Goal: Contribute content: Add original content to the website for others to see

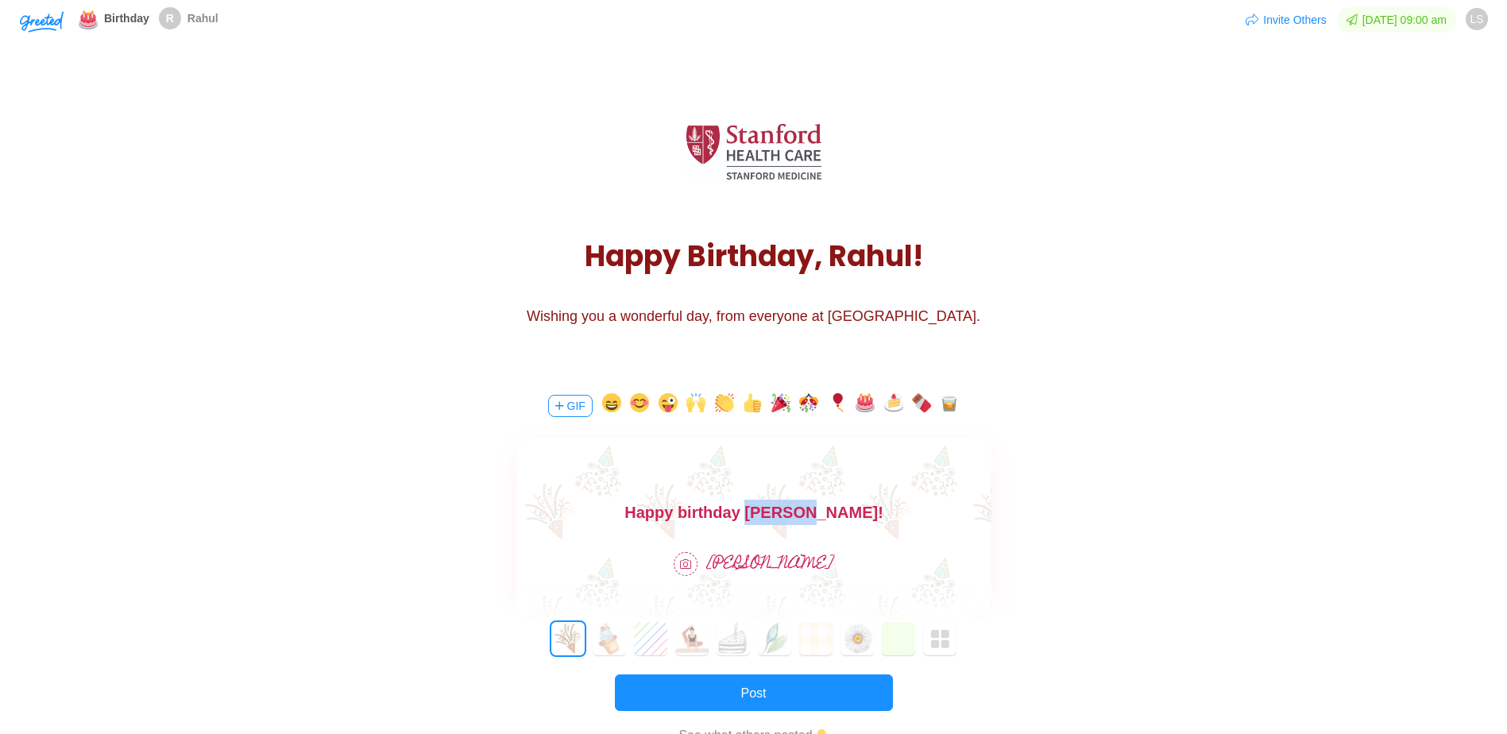
drag, startPoint x: 797, startPoint y: 517, endPoint x: 892, endPoint y: 520, distance: 94.6
click at [892, 520] on body "Happy birthday [PERSON_NAME]!" at bounding box center [753, 512] width 475 height 25
click at [869, 508] on body "Happy birthday [PERSON_NAME]!" at bounding box center [753, 512] width 475 height 25
click at [947, 645] on img "button" at bounding box center [940, 639] width 19 height 19
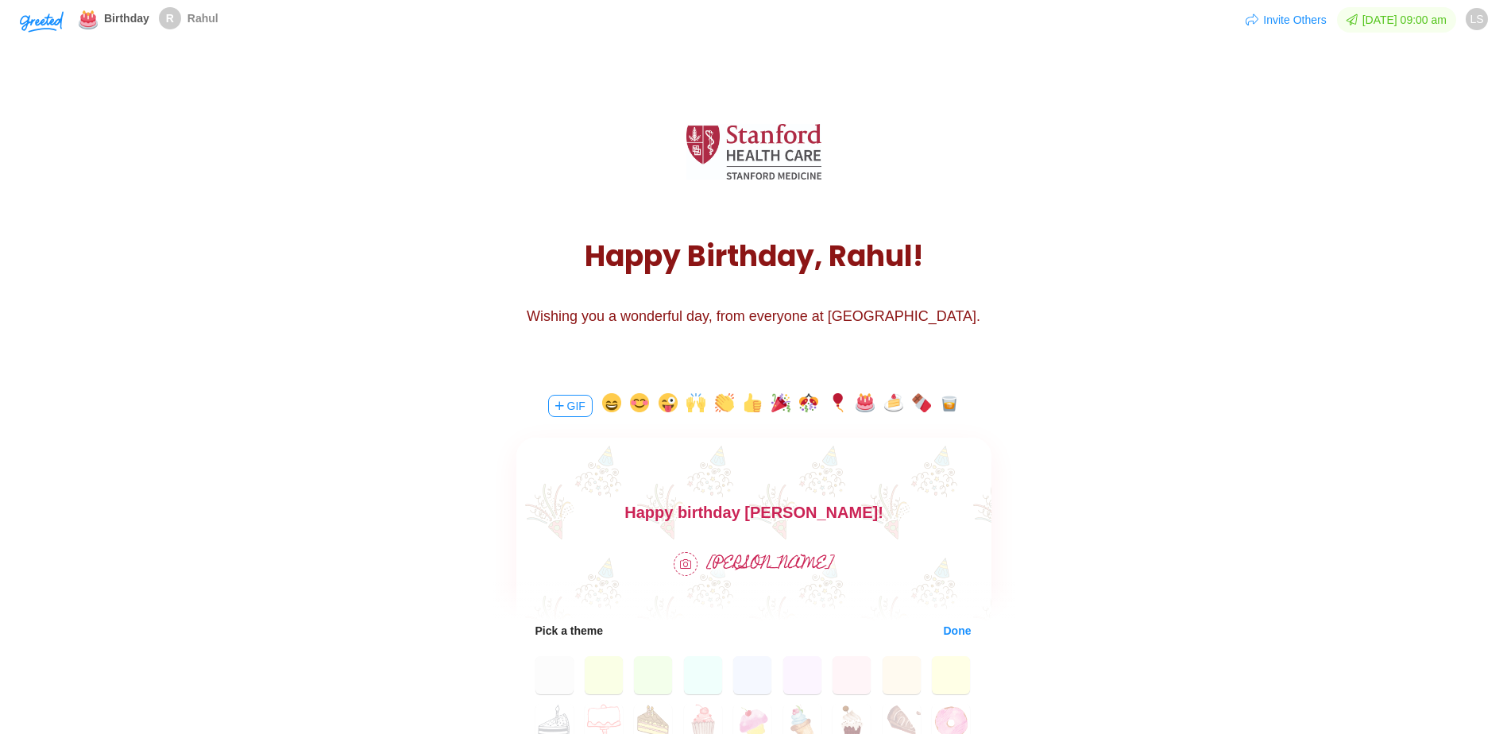
click at [882, 503] on body "Happy birthday [PERSON_NAME]!" at bounding box center [753, 512] width 475 height 25
click at [950, 403] on button "button" at bounding box center [949, 405] width 19 height 25
click at [873, 509] on img at bounding box center [883, 509] width 21 height 17
drag, startPoint x: 832, startPoint y: 505, endPoint x: 826, endPoint y: 512, distance: 9.6
click at [873, 512] on img at bounding box center [883, 509] width 21 height 17
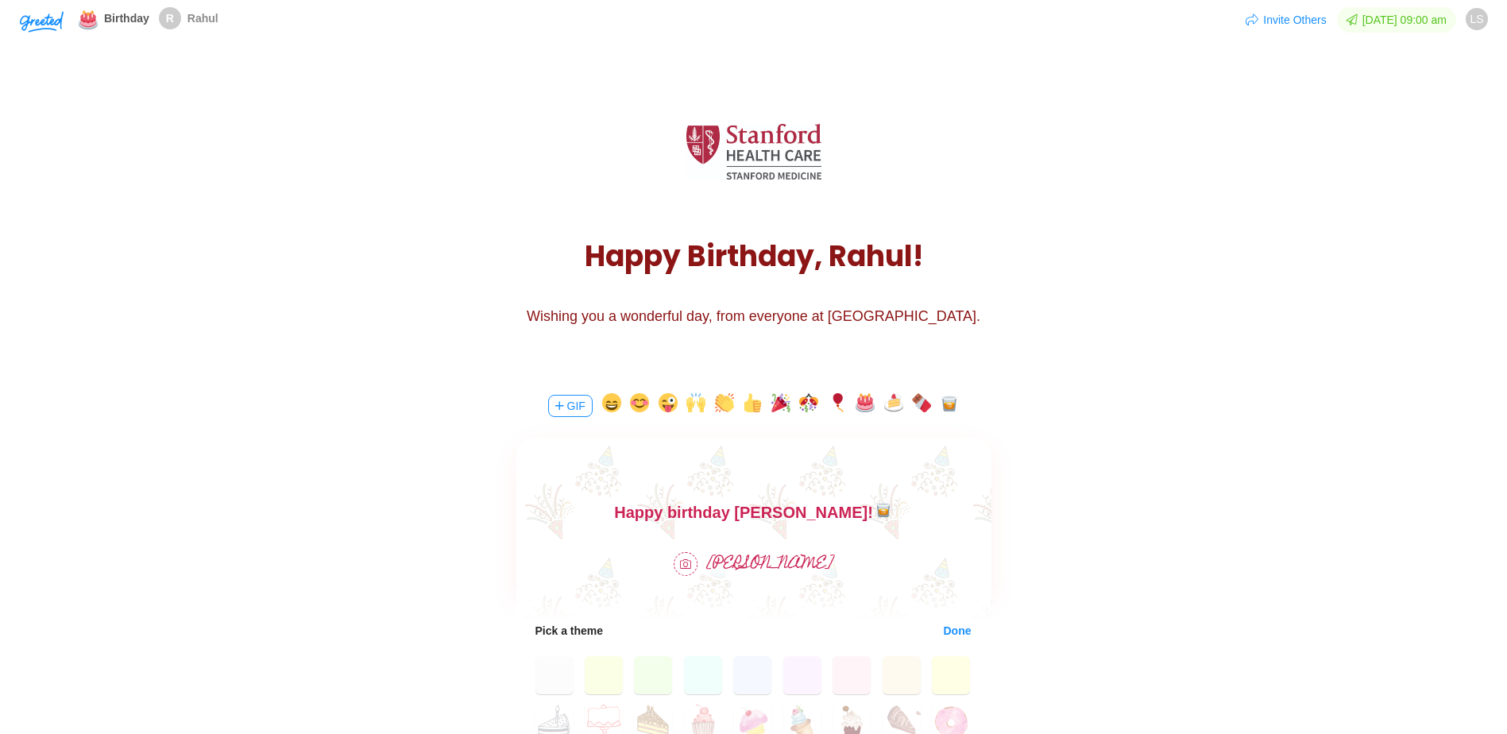
click at [873, 513] on img at bounding box center [883, 509] width 21 height 17
click at [760, 506] on body "Happy birthday [PERSON_NAME]! Hope you have a fantastic celebration" at bounding box center [753, 525] width 475 height 51
click at [770, 514] on body "Happy birthday [PERSON_NAME]! Hope you have a fantastic celebration" at bounding box center [753, 525] width 475 height 51
click at [768, 517] on body "Happy birthday [PERSON_NAME]! Hope you have a fantastic celebration" at bounding box center [753, 525] width 475 height 51
drag, startPoint x: 696, startPoint y: 514, endPoint x: 799, endPoint y: 509, distance: 102.6
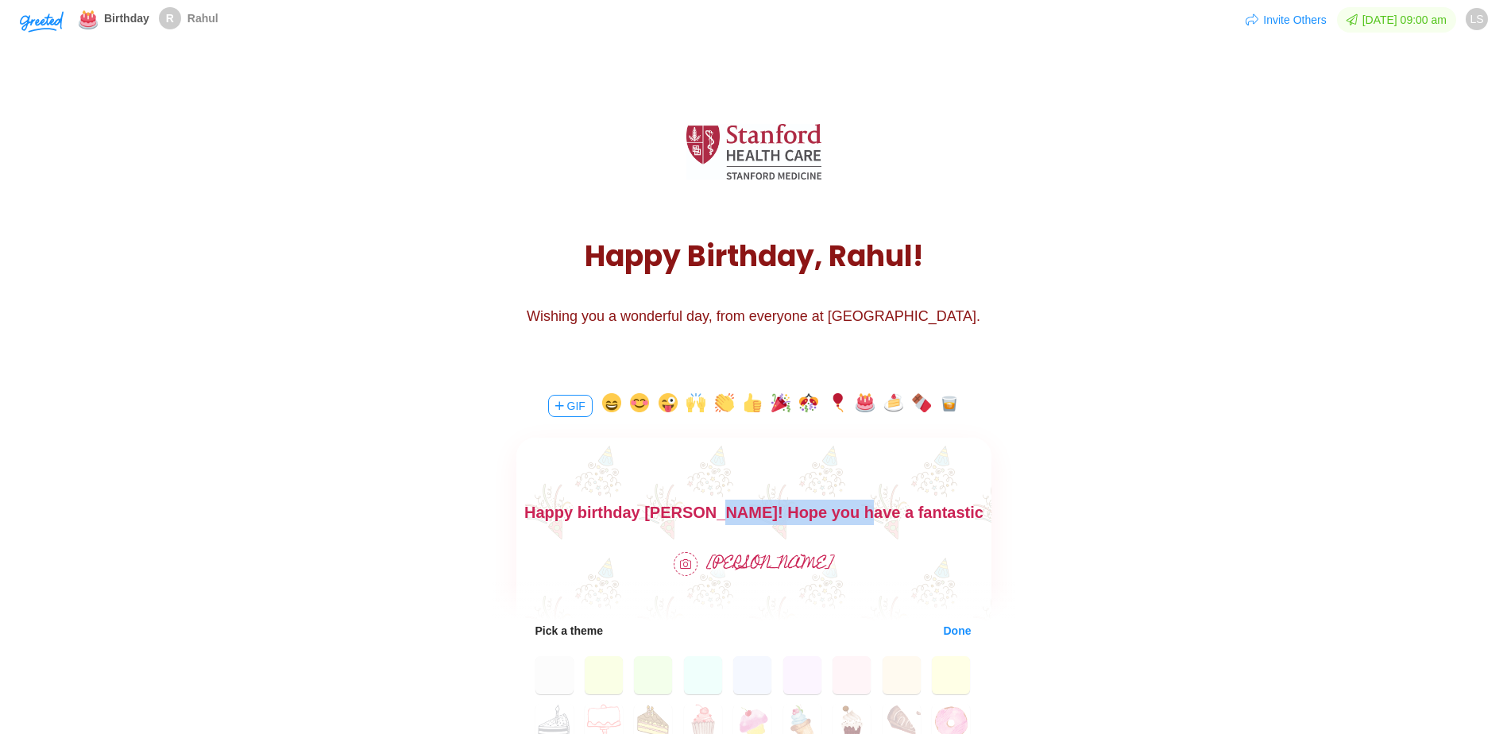
click at [823, 517] on body "Happy birthday [PERSON_NAME]! Hope you have a fantastic celebration" at bounding box center [753, 525] width 475 height 51
click at [693, 508] on body "Happy birthday [PERSON_NAME]! Hope you have a fantastic celebration" at bounding box center [753, 525] width 475 height 51
drag, startPoint x: 706, startPoint y: 515, endPoint x: 782, endPoint y: 519, distance: 76.4
click at [782, 519] on body "Happy birthday [PERSON_NAME]! Enjoy and Hope you have a fantastic celebration" at bounding box center [753, 525] width 475 height 51
click at [806, 526] on img at bounding box center [795, 534] width 21 height 17
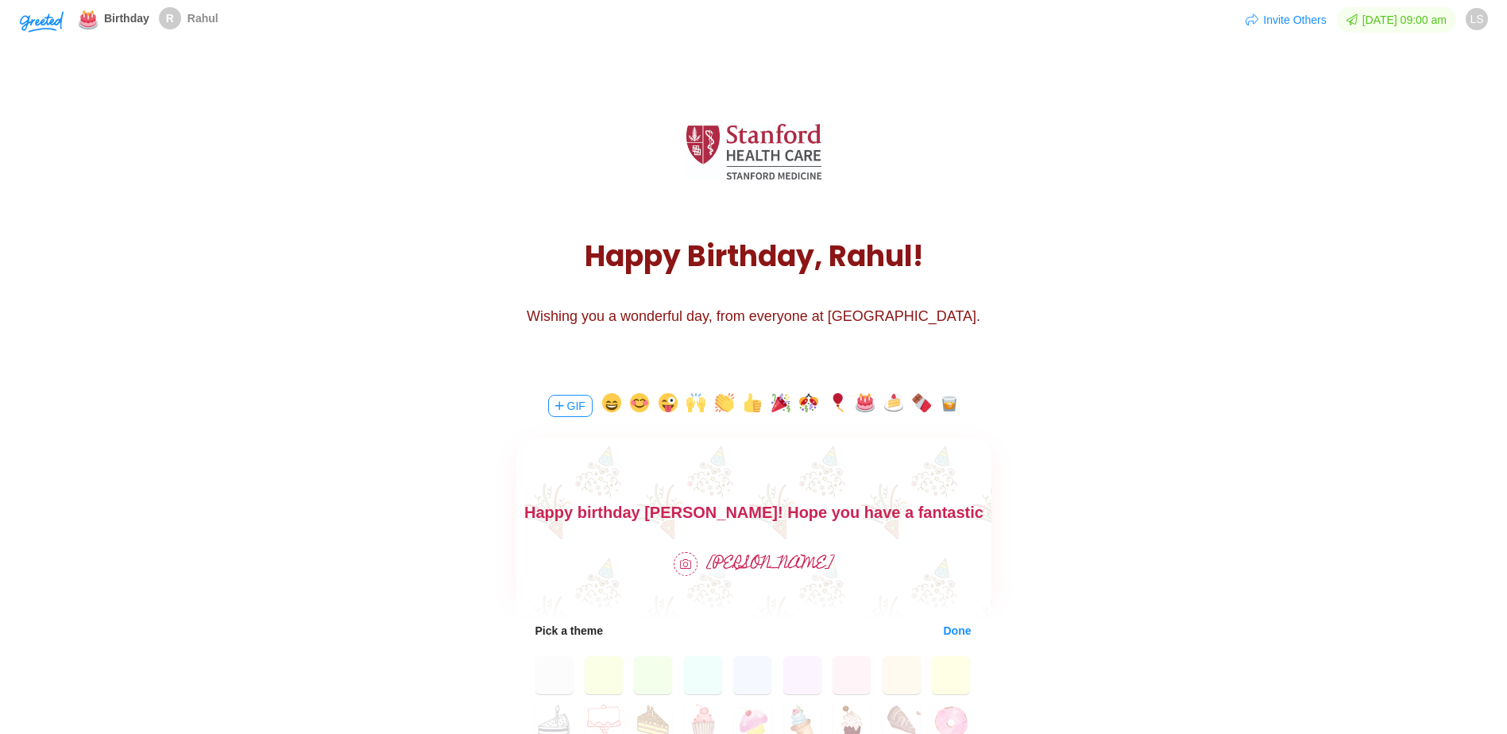
click at [957, 508] on body "Happy birthday [PERSON_NAME]! Hope you have a fantastic celebration" at bounding box center [753, 525] width 475 height 51
click at [685, 510] on body "Happy birthday [PERSON_NAME]! Hope you have a fantastic celebration" at bounding box center [753, 525] width 475 height 51
click at [691, 512] on body "Happy birthday [PERSON_NAME]! Hope you have a fantastic celebration" at bounding box center [753, 525] width 475 height 51
click at [673, 400] on button "button" at bounding box center [668, 405] width 19 height 25
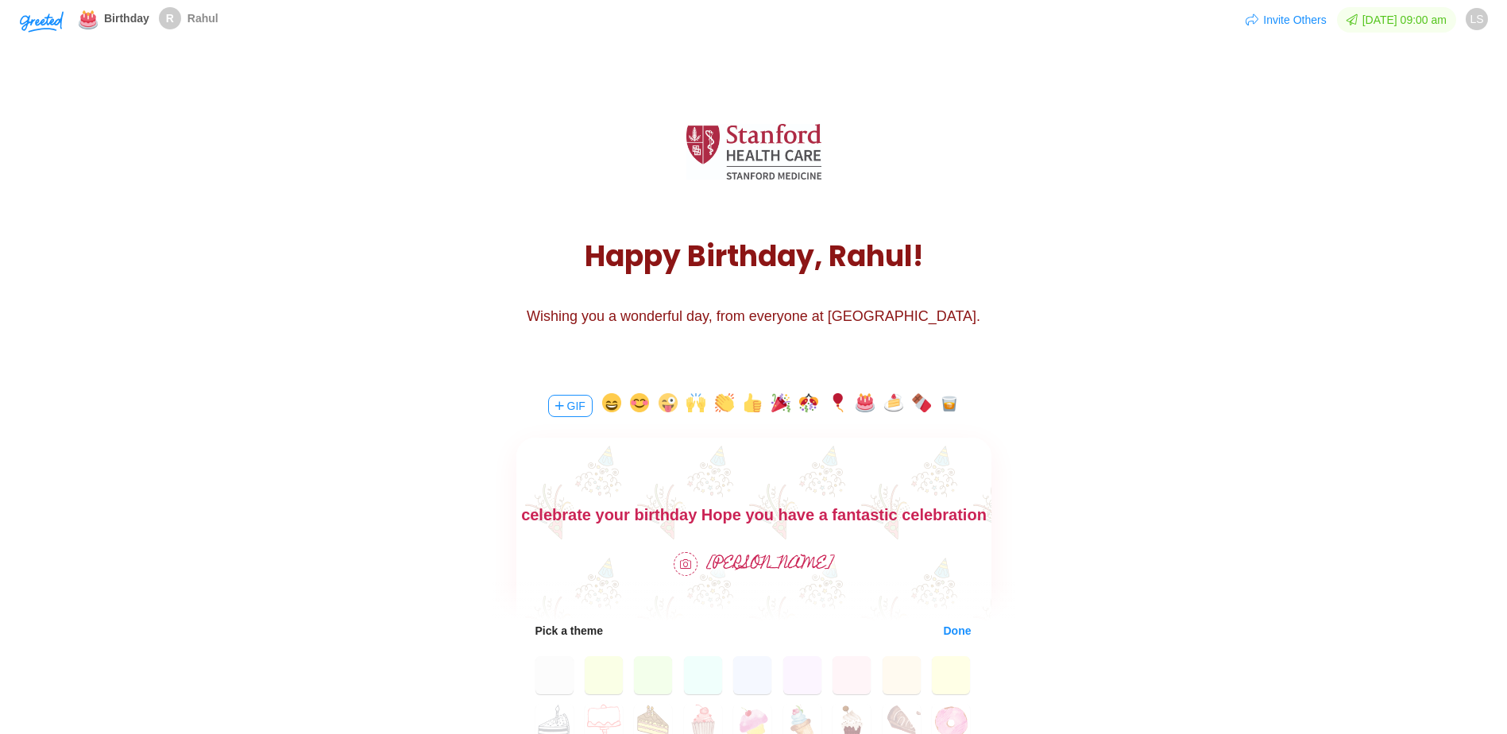
scroll to position [25, 0]
click at [879, 508] on body "Happy birthday [PERSON_NAME]! Everyone is flying out to celebrate your birthday…" at bounding box center [753, 512] width 475 height 76
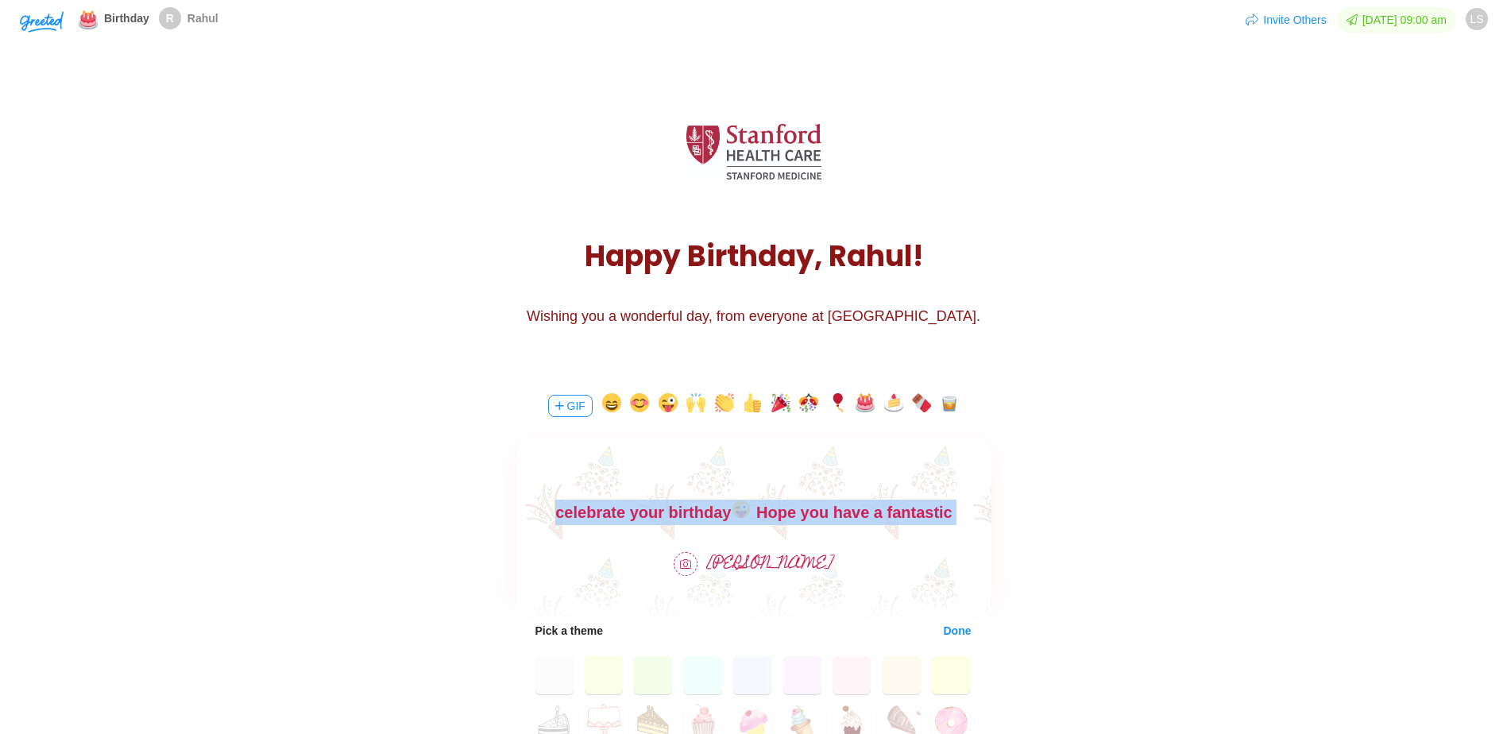
drag, startPoint x: 886, startPoint y: 510, endPoint x: 672, endPoint y: 457, distance: 220.3
click at [672, 474] on html "Happy birthday [PERSON_NAME]! Everyone is flying out to celebrate your birthday…" at bounding box center [753, 512] width 475 height 76
click at [679, 503] on body "Happy birthday [PERSON_NAME]! Everyone is flying out to celebrate your birthday…" at bounding box center [753, 512] width 475 height 76
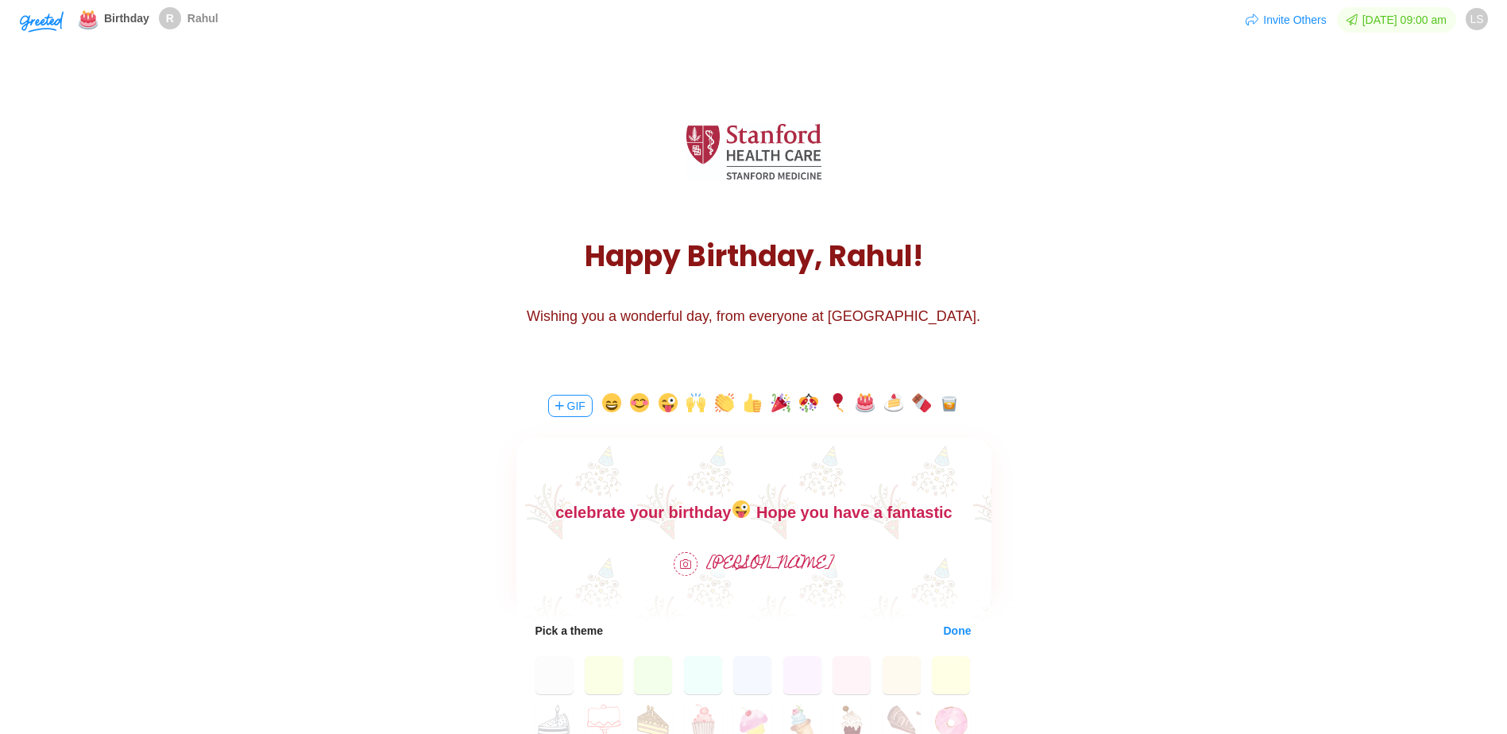
scroll to position [2, 0]
click at [694, 503] on body "Happy birthday [PERSON_NAME]! Everyone is flying out to celebrate your birthday…" at bounding box center [753, 536] width 475 height 76
click at [776, 510] on body "Happy birthday [PERSON_NAME]! Everyone is flying out to celebrate your birthday…" at bounding box center [753, 512] width 475 height 76
click at [609, 508] on body "Happy birthday [PERSON_NAME]! Everyone is flying out to celebrate your birthday…" at bounding box center [753, 512] width 475 height 76
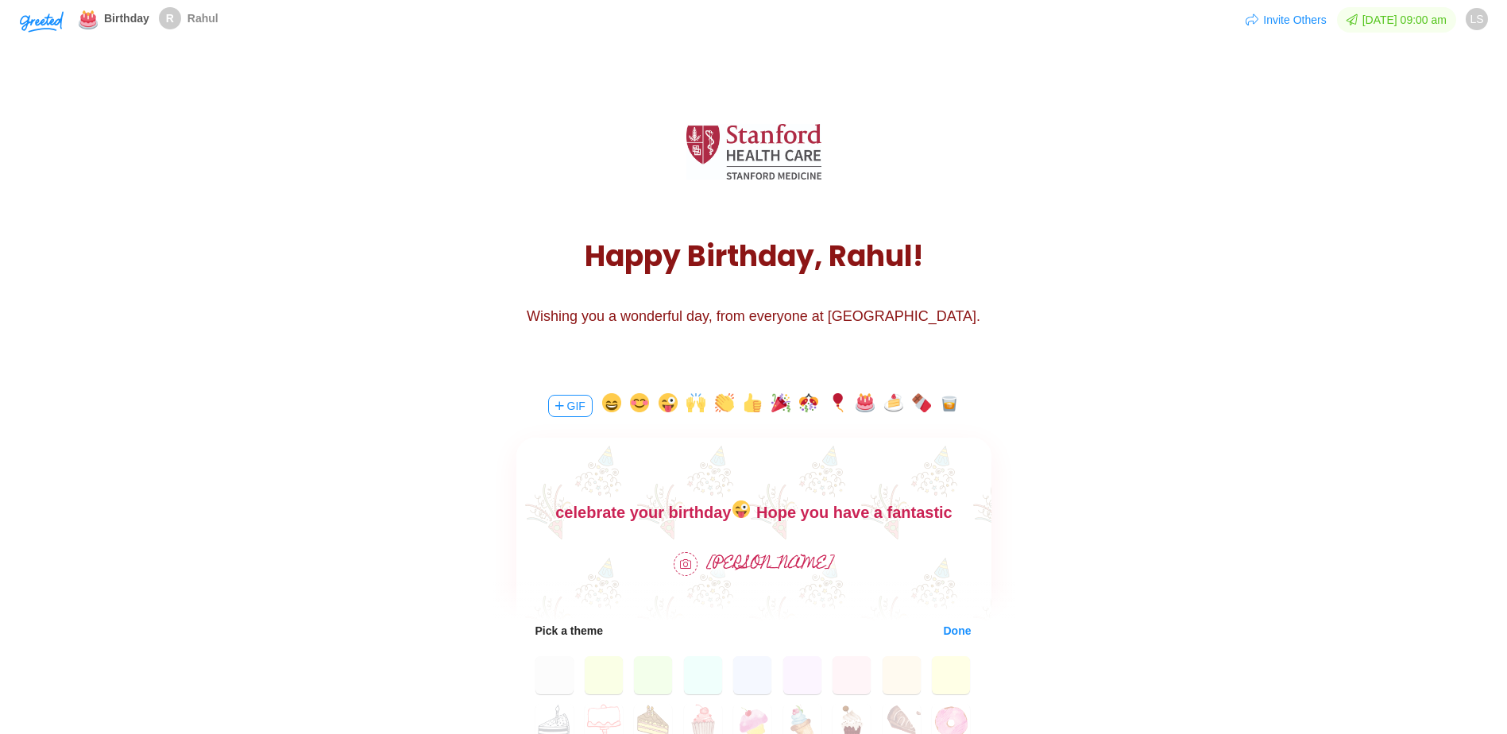
drag, startPoint x: 1250, startPoint y: 1028, endPoint x: 726, endPoint y: 521, distance: 728.9
click at [753, 517] on body "Happy birthday [PERSON_NAME]! Everyone is flying out to celebrate your birthday…" at bounding box center [753, 512] width 475 height 76
drag, startPoint x: 803, startPoint y: 518, endPoint x: 656, endPoint y: 455, distance: 159.8
click at [656, 474] on html "Happy birthday [PERSON_NAME]! Everyone is flying out to celebrate your birthday…" at bounding box center [753, 512] width 475 height 76
click at [603, 510] on body "Happy birthday [PERSON_NAME]! Everyone is flying out to celebrate your birthday…" at bounding box center [753, 512] width 475 height 76
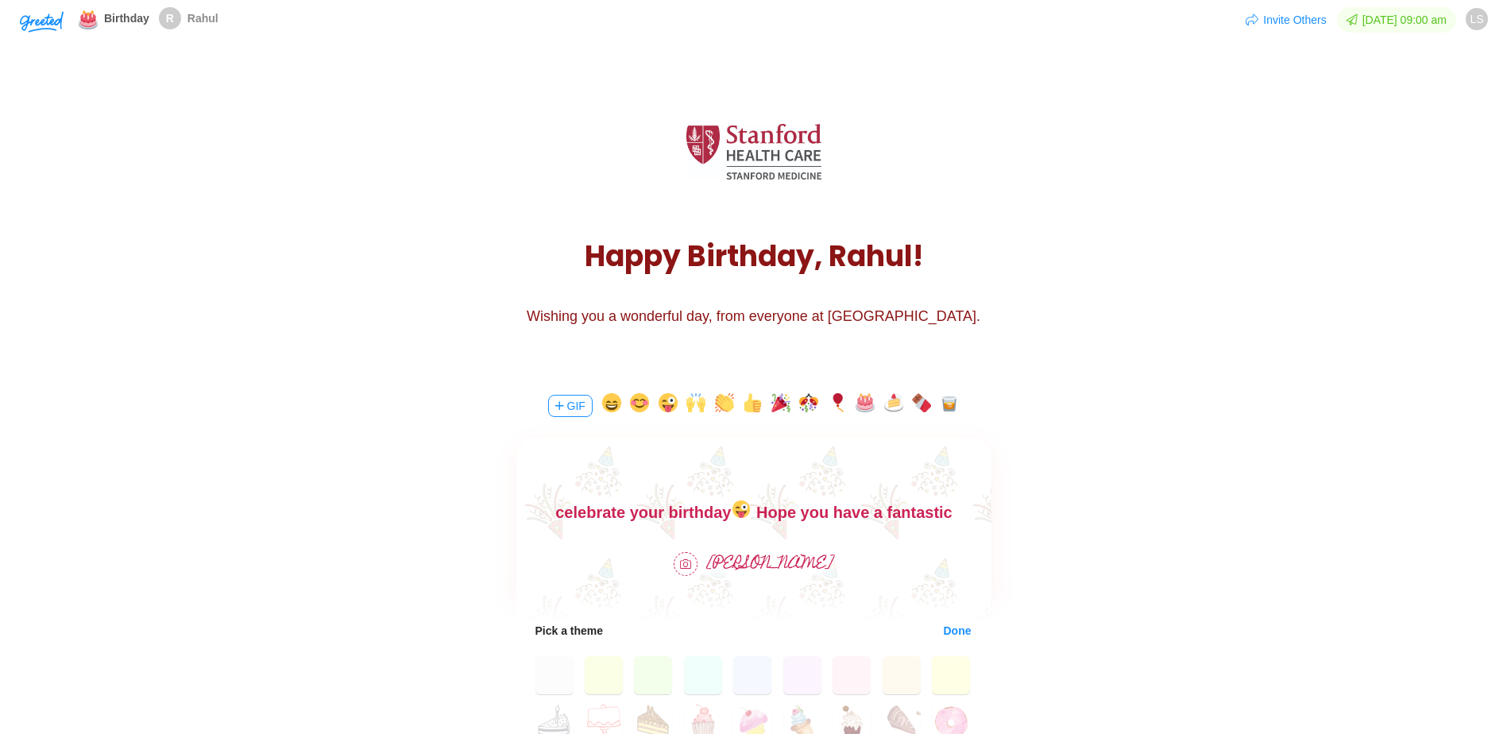
click at [861, 407] on button "button" at bounding box center [865, 405] width 19 height 25
click at [696, 518] on body "Happy birthday [PERSON_NAME]! Everyone is flying out to celebrate your birthday…" at bounding box center [753, 512] width 475 height 76
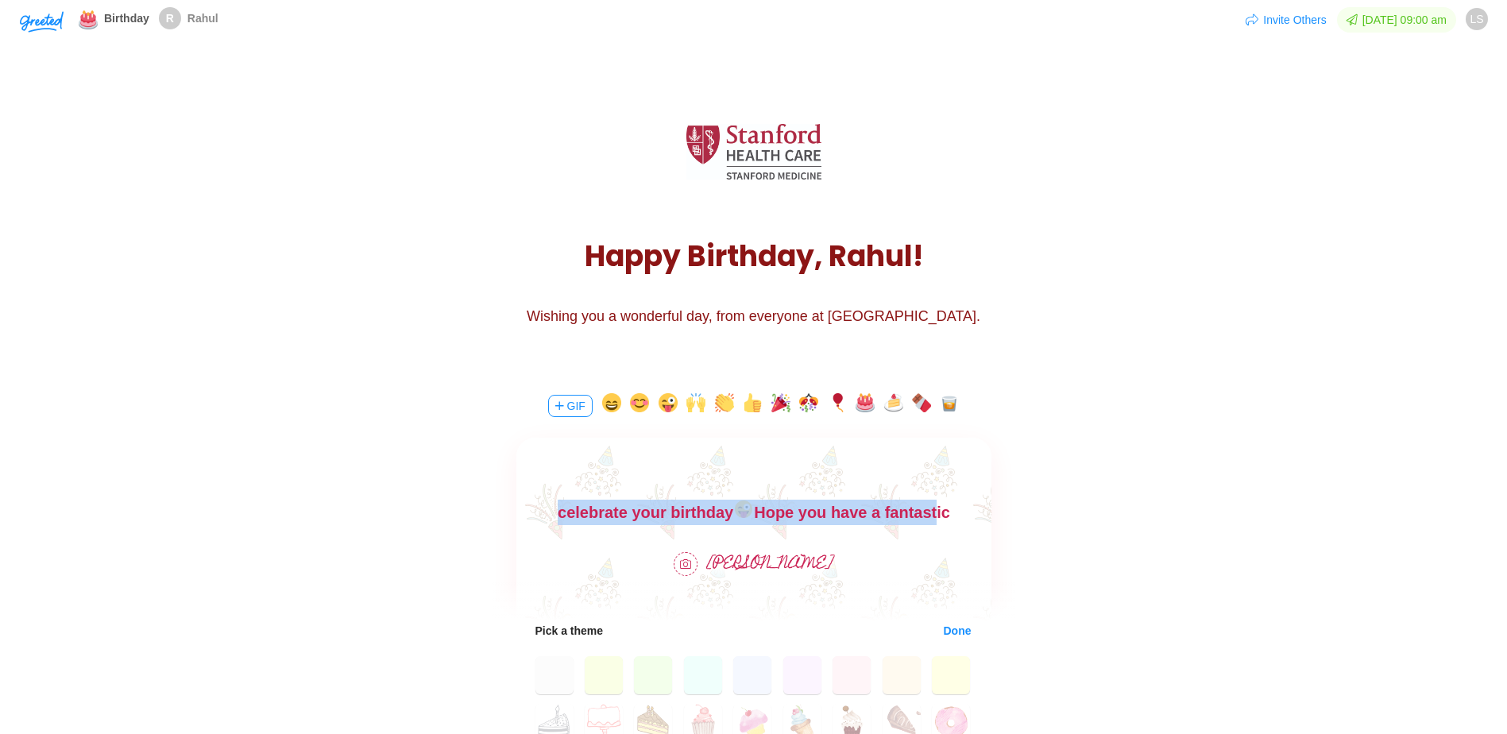
drag, startPoint x: 778, startPoint y: 517, endPoint x: 592, endPoint y: 444, distance: 199.5
click at [592, 474] on html "Happy birthday [PERSON_NAME]! Everyone is flying out to celebrate your birthday…" at bounding box center [753, 512] width 475 height 76
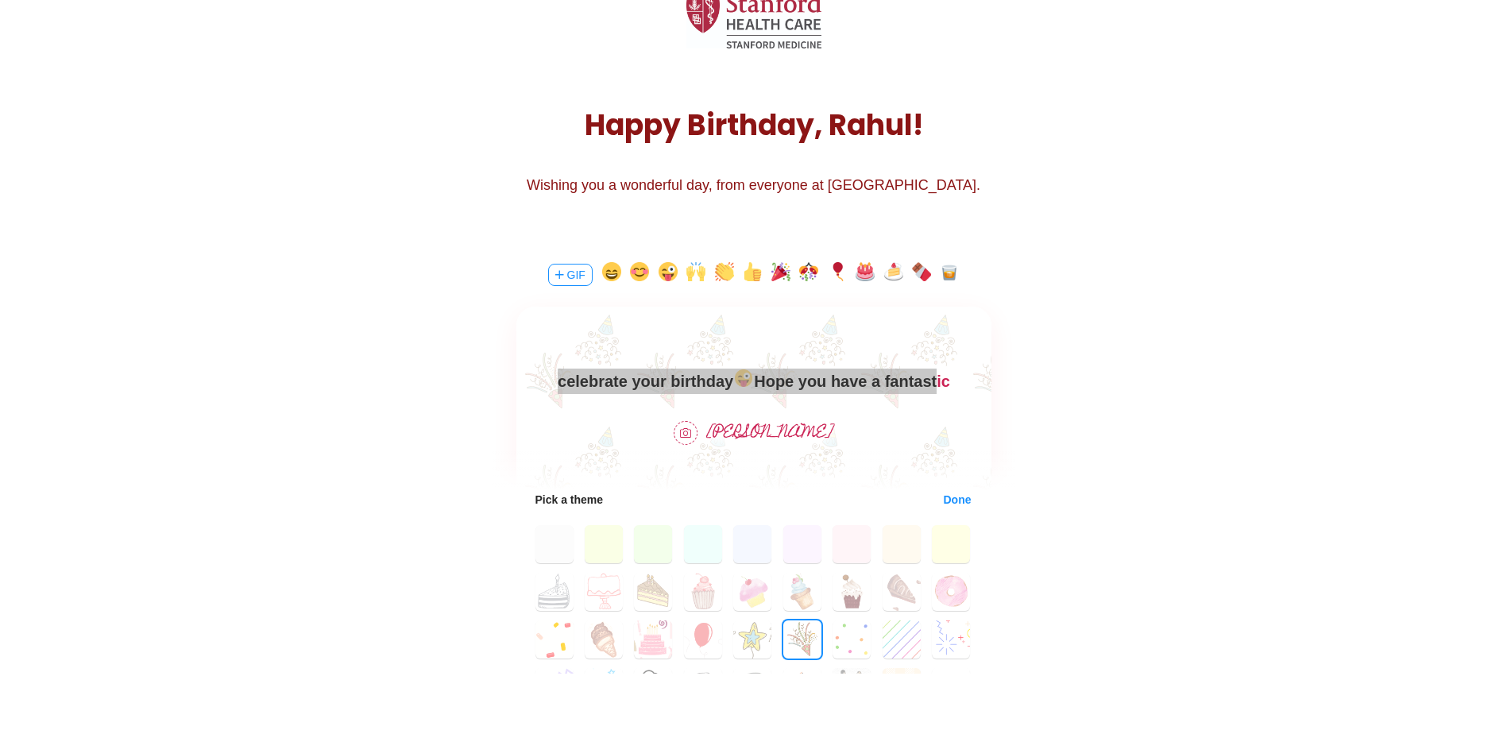
scroll to position [397, 0]
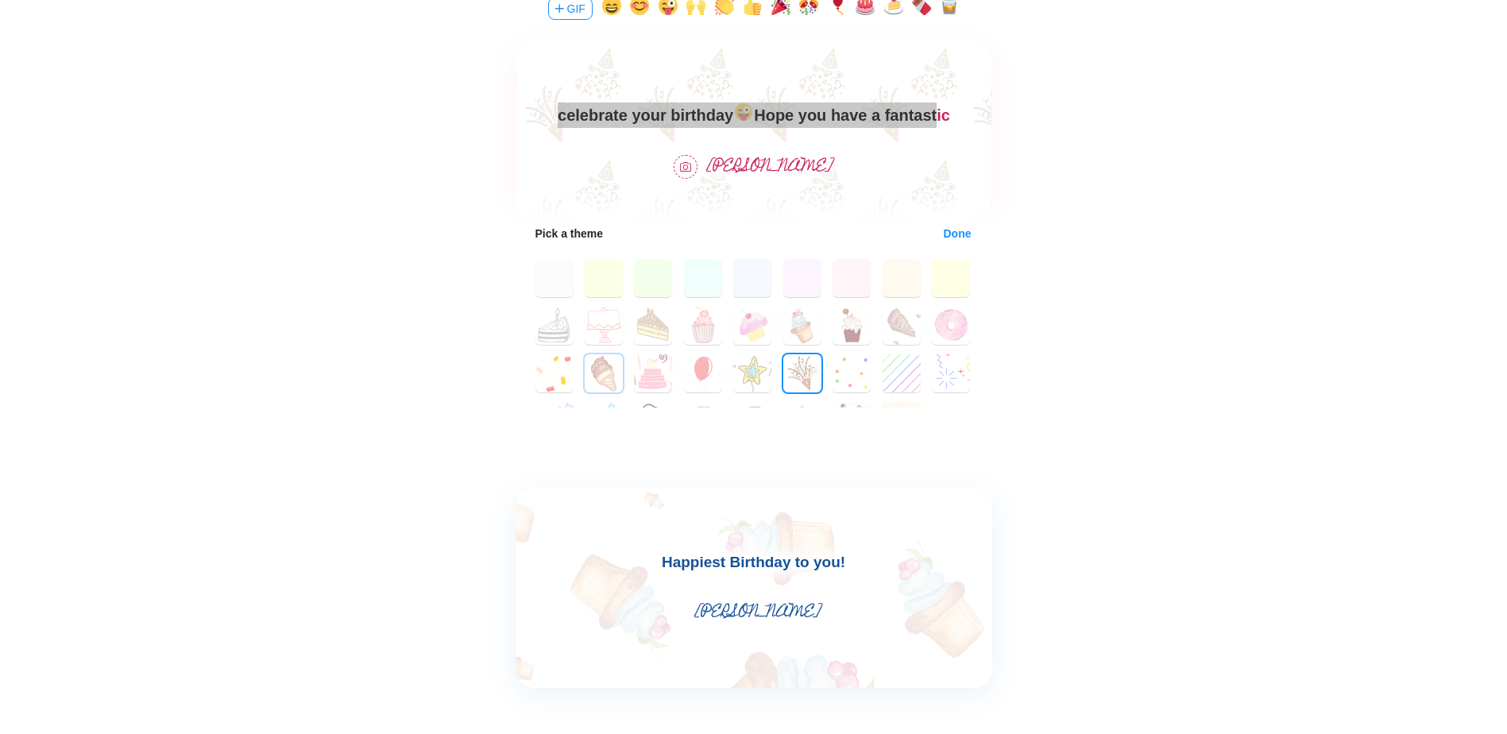
click at [597, 366] on button "19" at bounding box center [604, 373] width 38 height 38
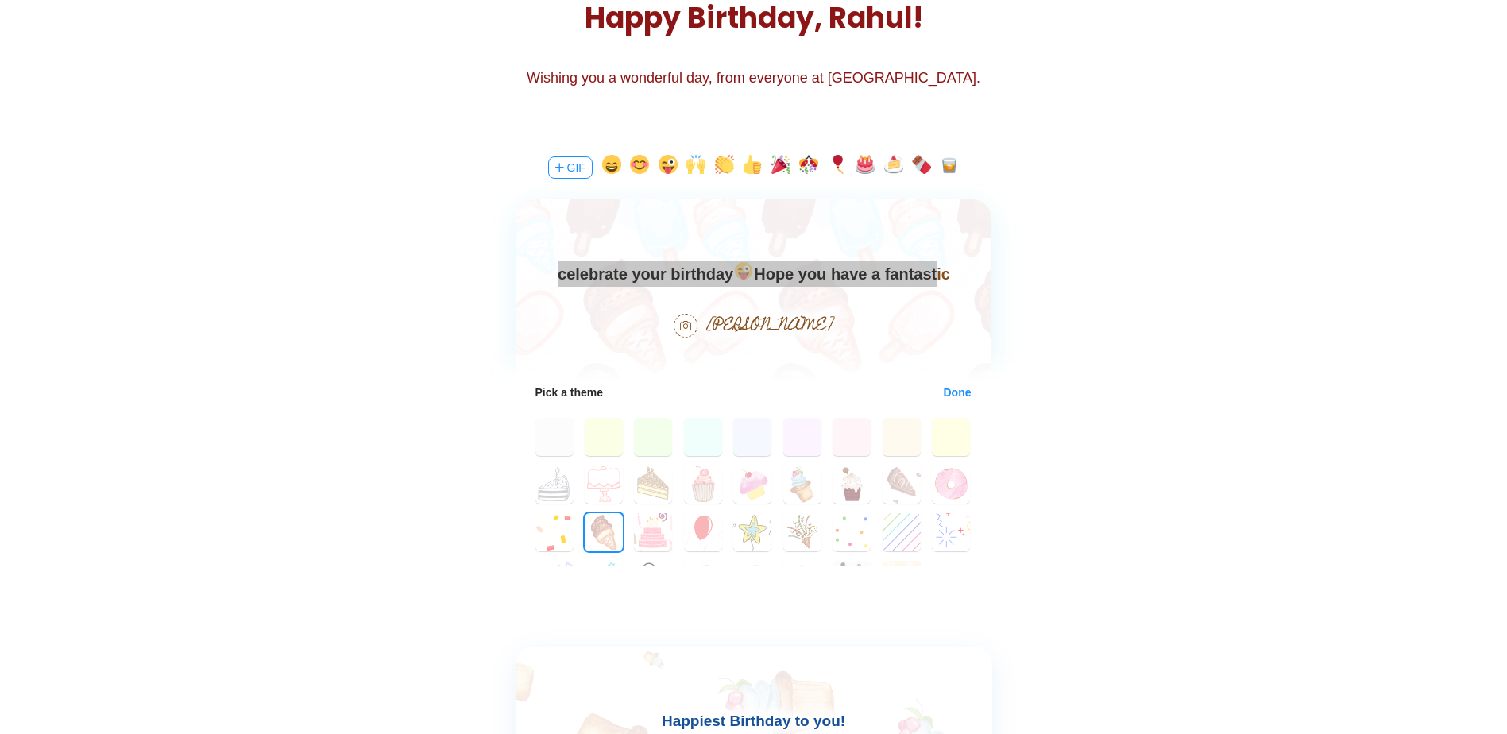
scroll to position [147, 0]
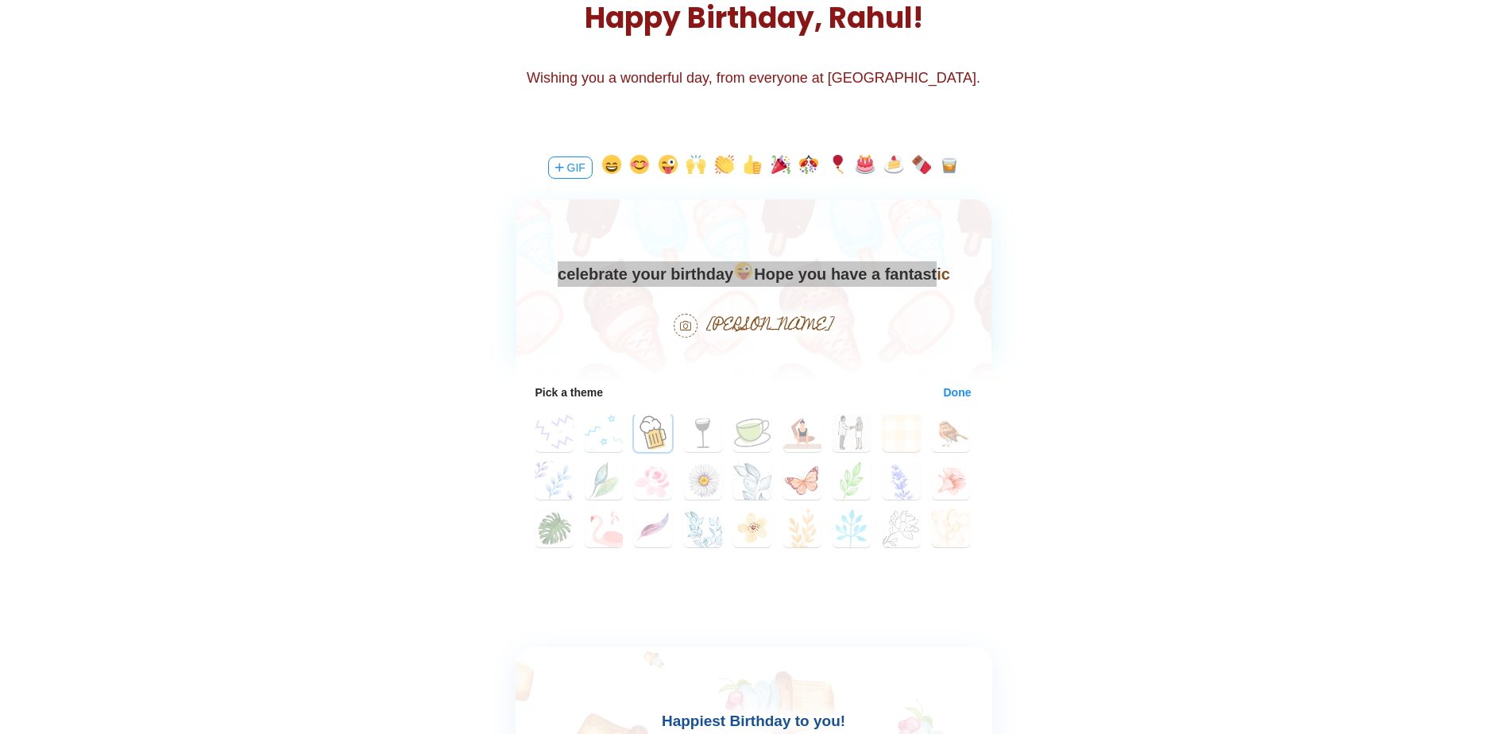
click at [654, 435] on button "29" at bounding box center [653, 433] width 38 height 38
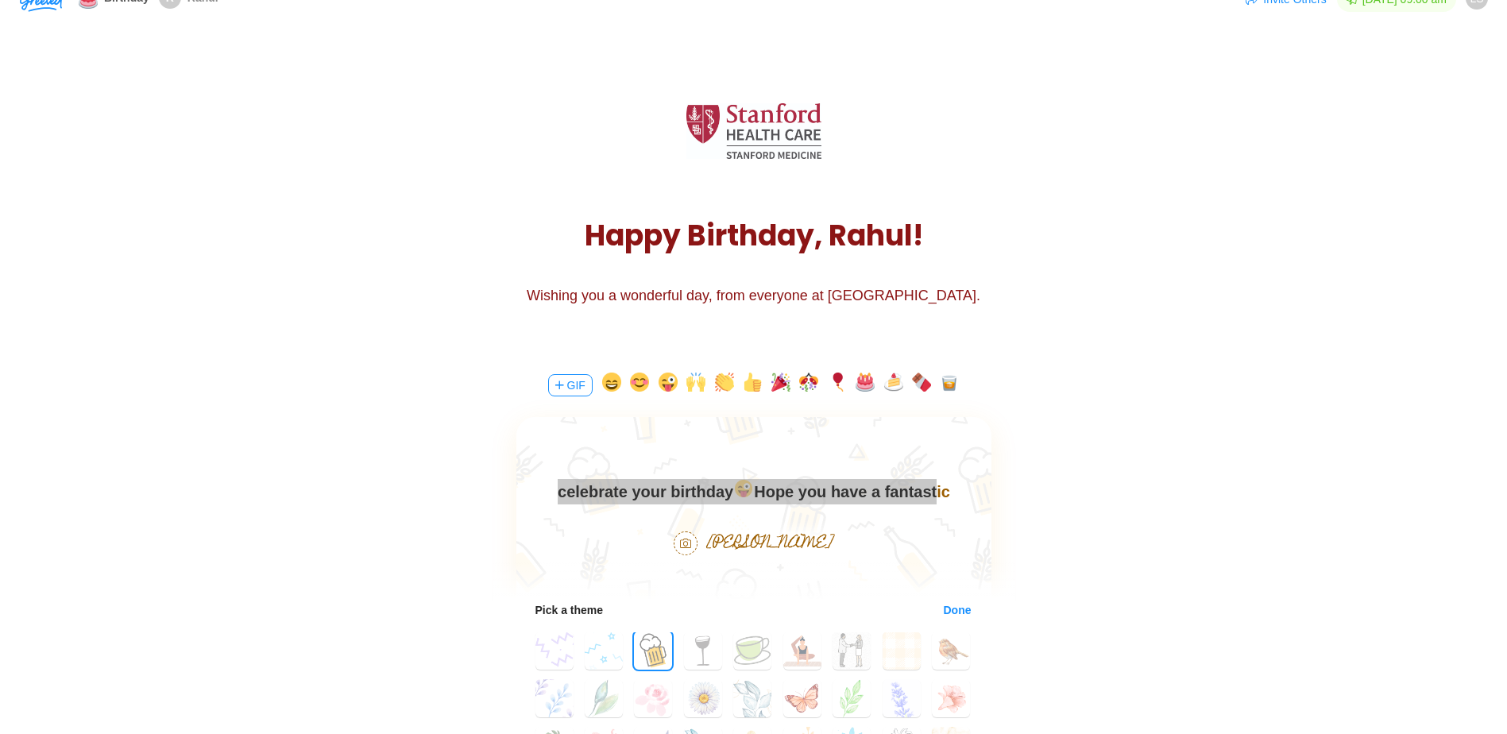
scroll to position [0, 0]
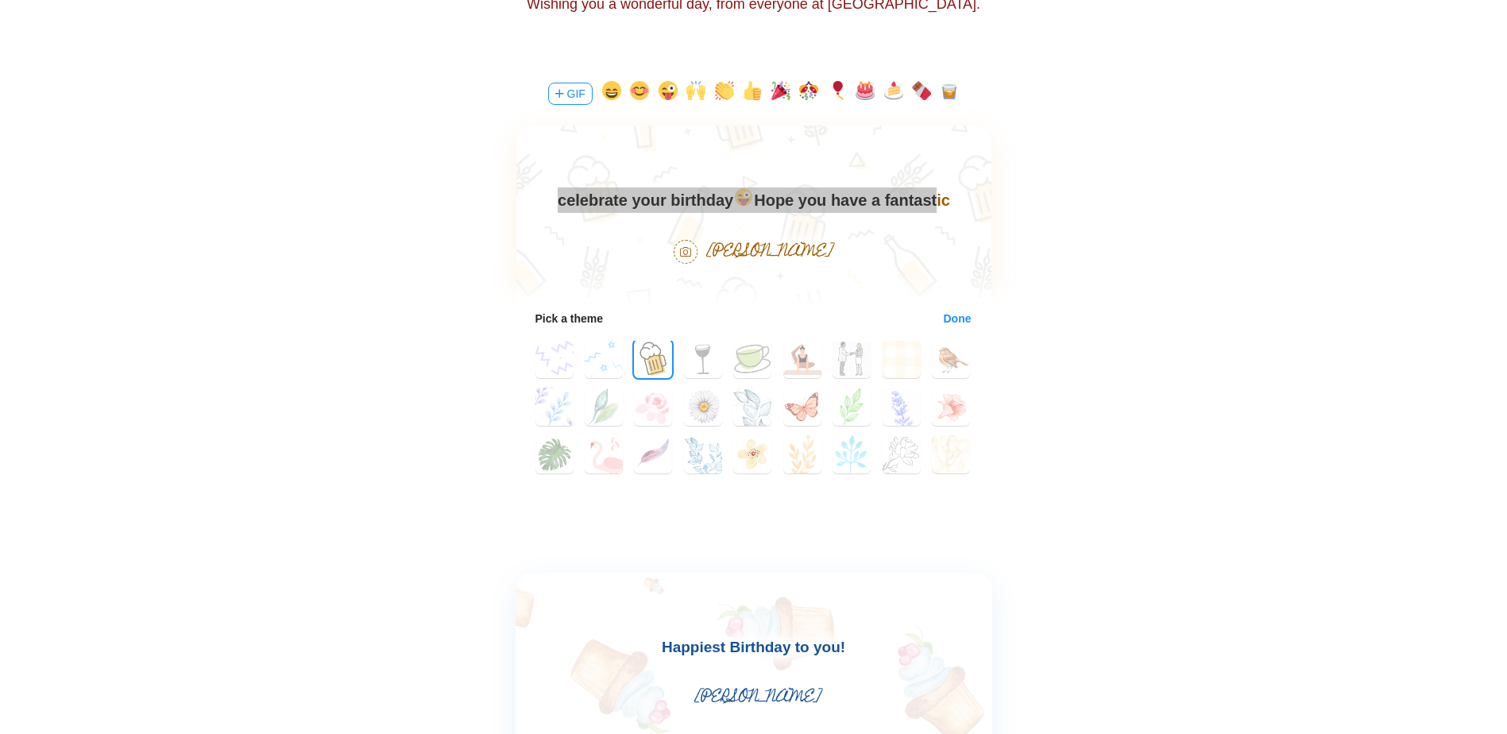
scroll to position [397, 0]
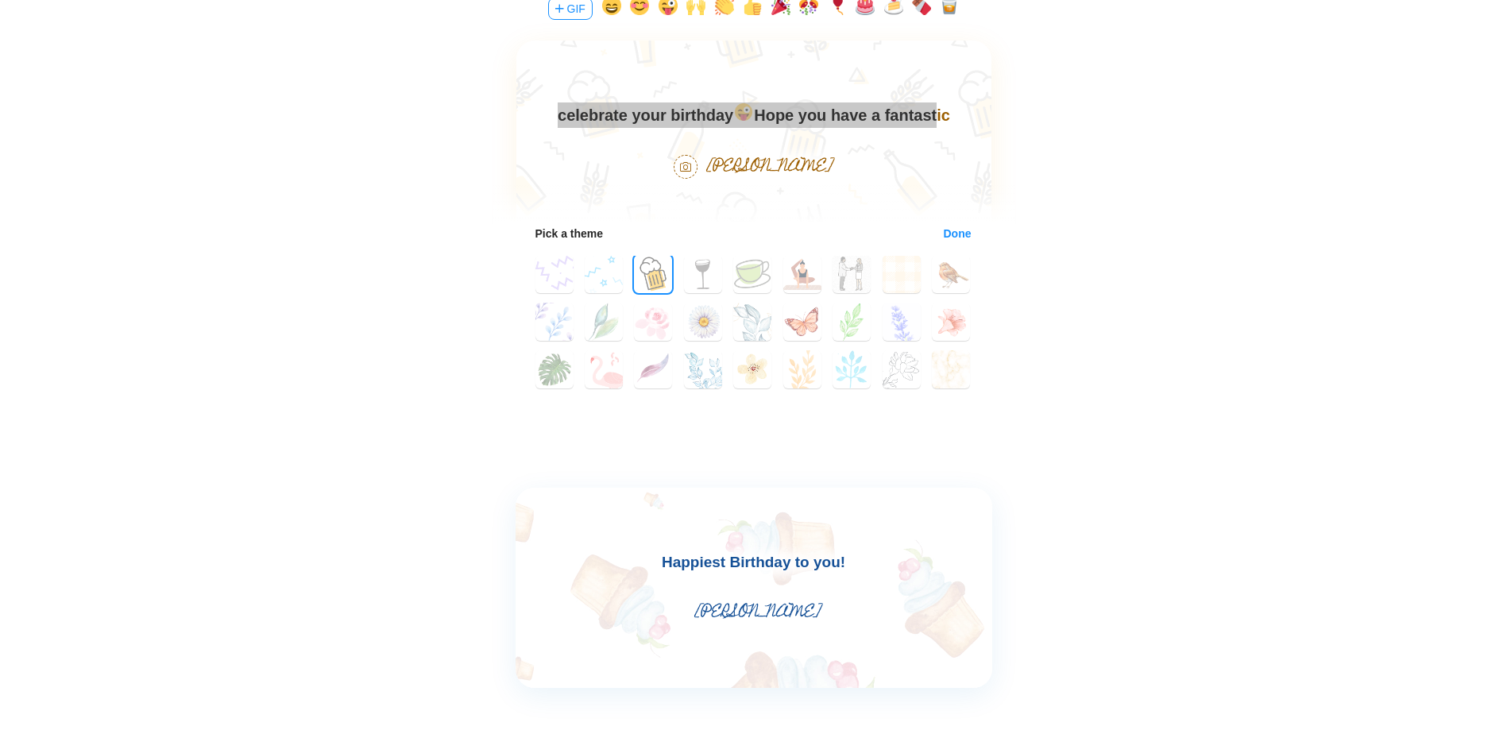
click at [943, 230] on button "Done" at bounding box center [957, 233] width 29 height 13
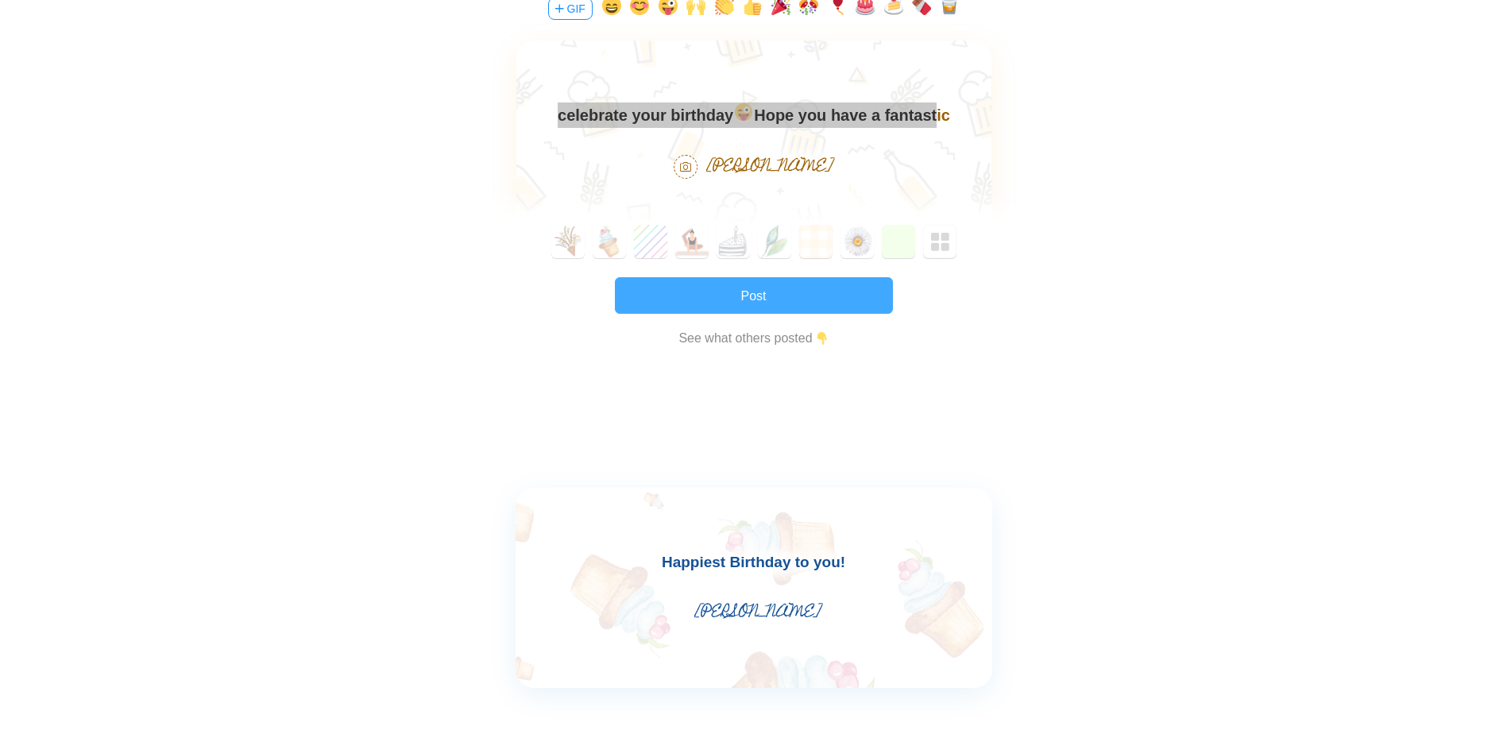
click at [728, 296] on button "Post" at bounding box center [754, 295] width 278 height 37
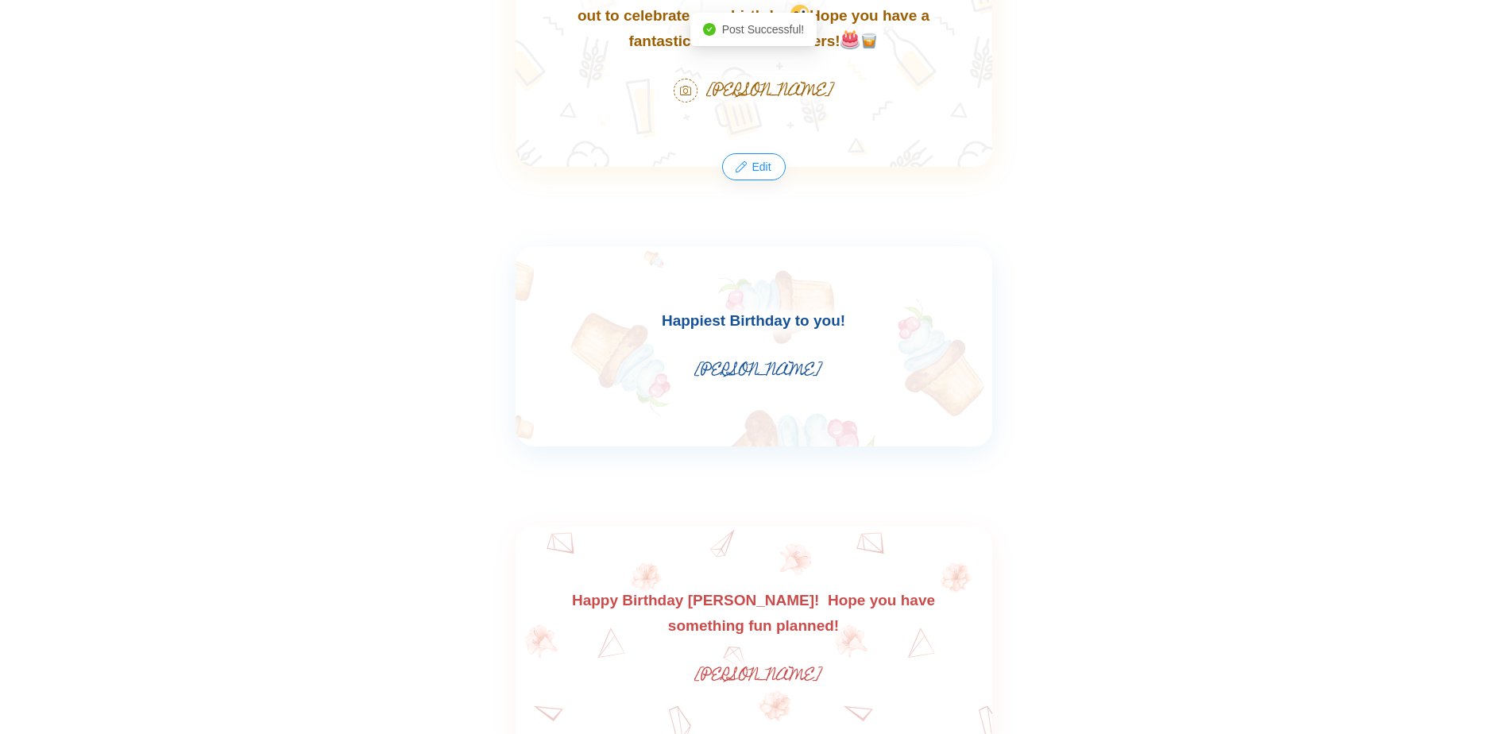
scroll to position [0, 0]
